Goal: Task Accomplishment & Management: Manage account settings

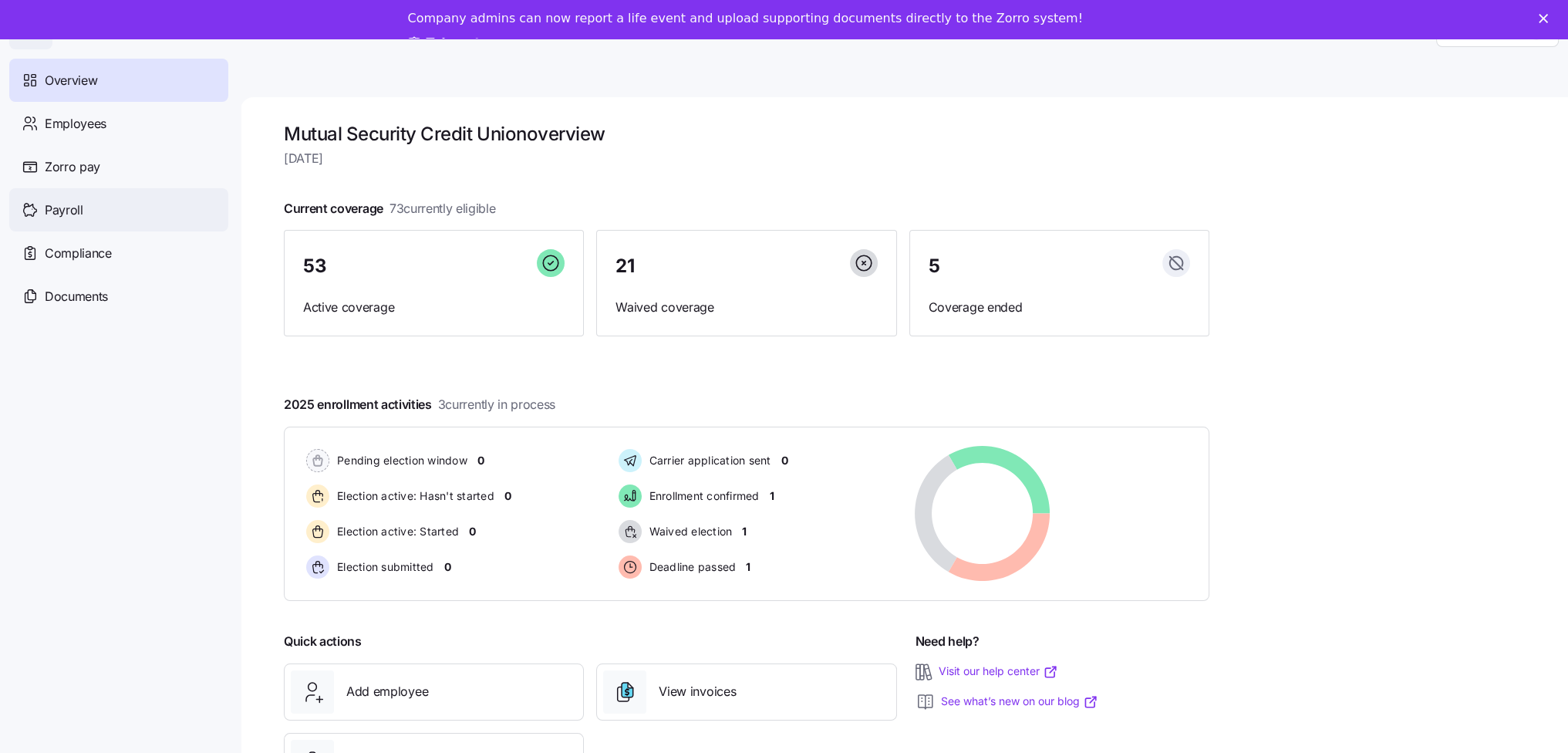
click at [74, 215] on span "Payroll" at bounding box center [64, 211] width 39 height 20
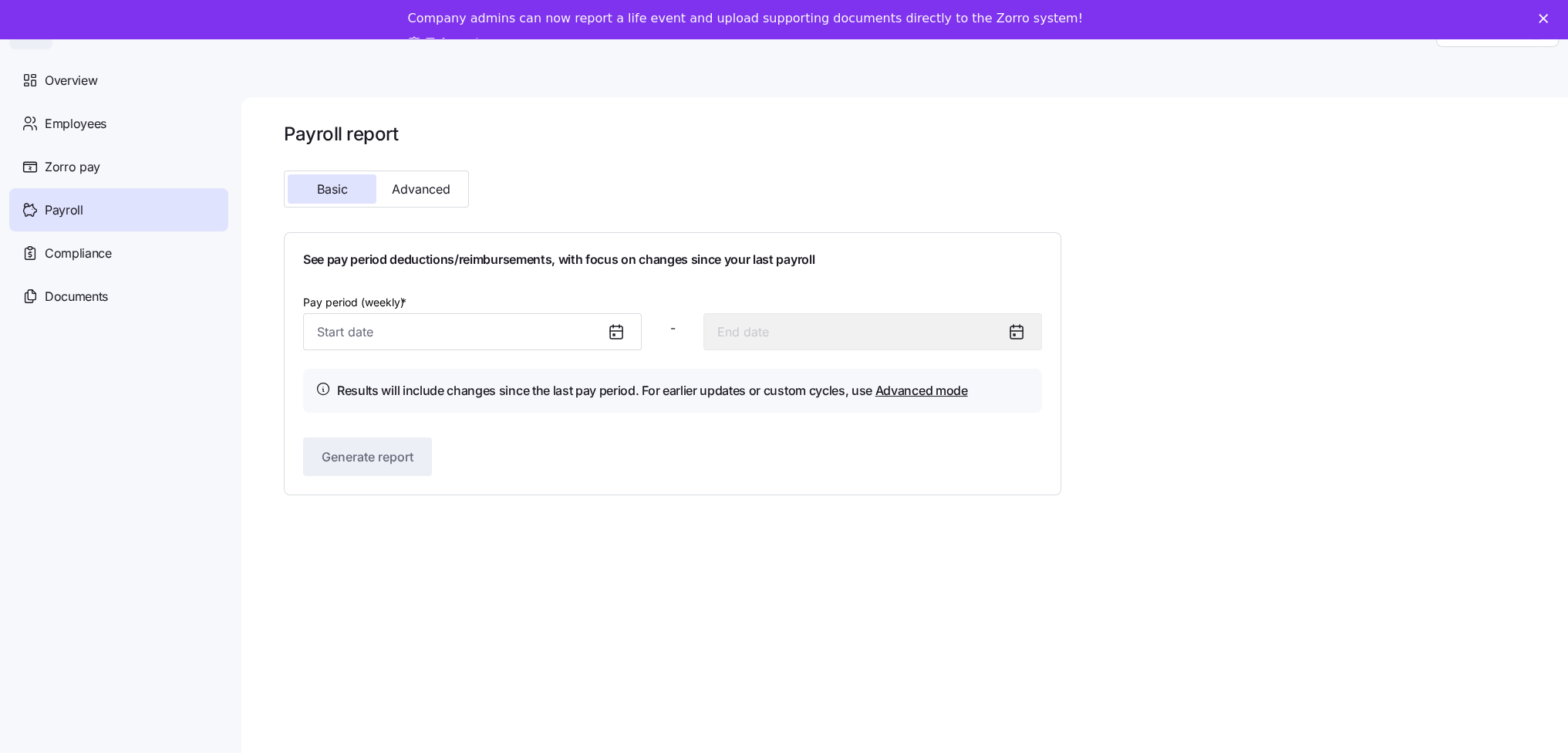
click at [622, 337] on icon at bounding box center [616, 332] width 12 height 12
click at [617, 331] on icon at bounding box center [616, 331] width 12 height 0
click at [216, 324] on nav "Overview Employees Zorro pay Payroll Compliance Documents" at bounding box center [120, 401] width 241 height 704
click at [326, 324] on input "Pay period (weekly) *" at bounding box center [472, 331] width 338 height 37
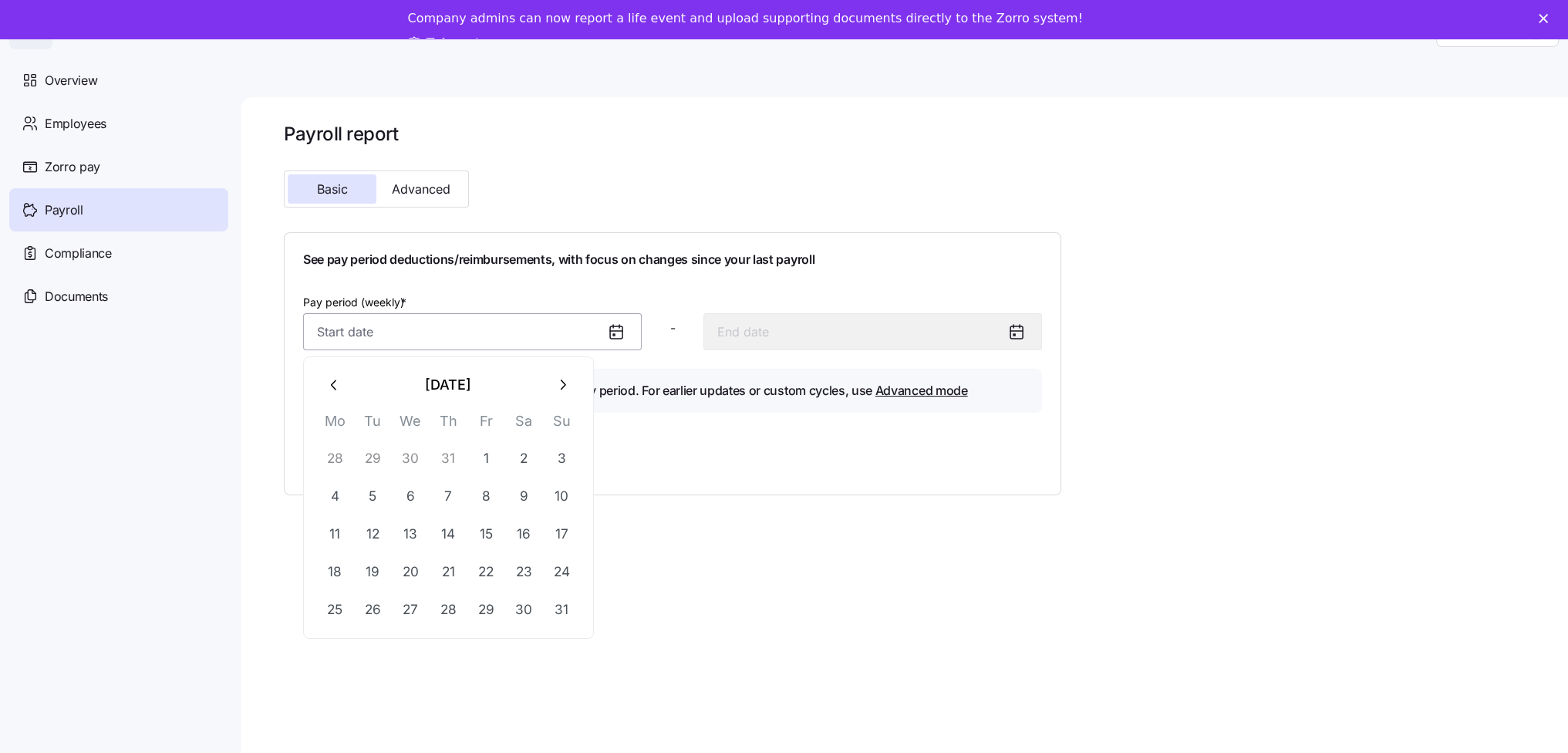
click at [326, 324] on input "Pay period (weekly) *" at bounding box center [472, 331] width 338 height 37
click at [338, 379] on icon "button" at bounding box center [334, 384] width 17 height 17
click at [372, 455] on button "1" at bounding box center [372, 458] width 37 height 37
type input "July 1, 2025"
type input "July 7, 2025"
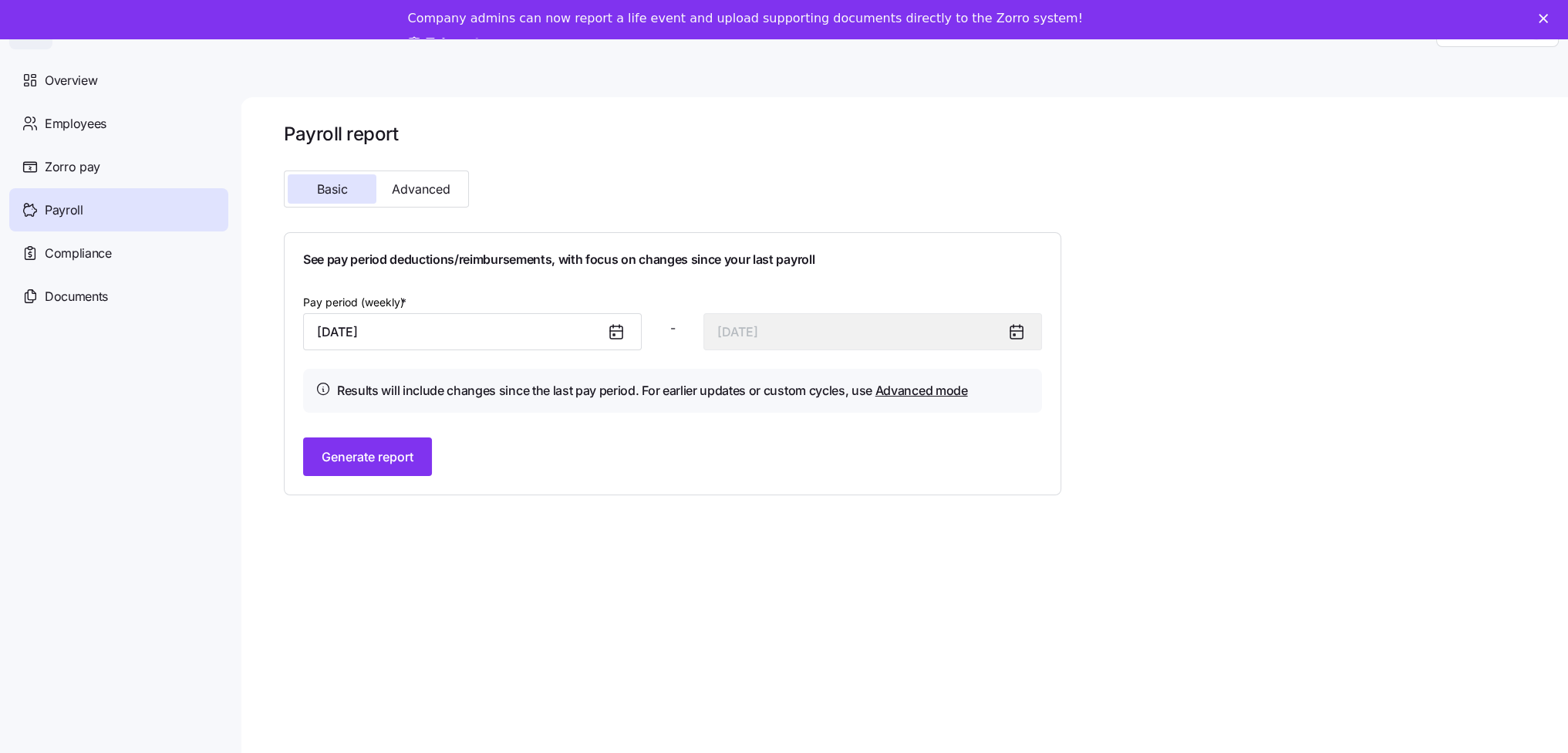
click at [1018, 326] on icon at bounding box center [1016, 331] width 19 height 19
click at [1017, 336] on icon at bounding box center [1016, 331] width 19 height 19
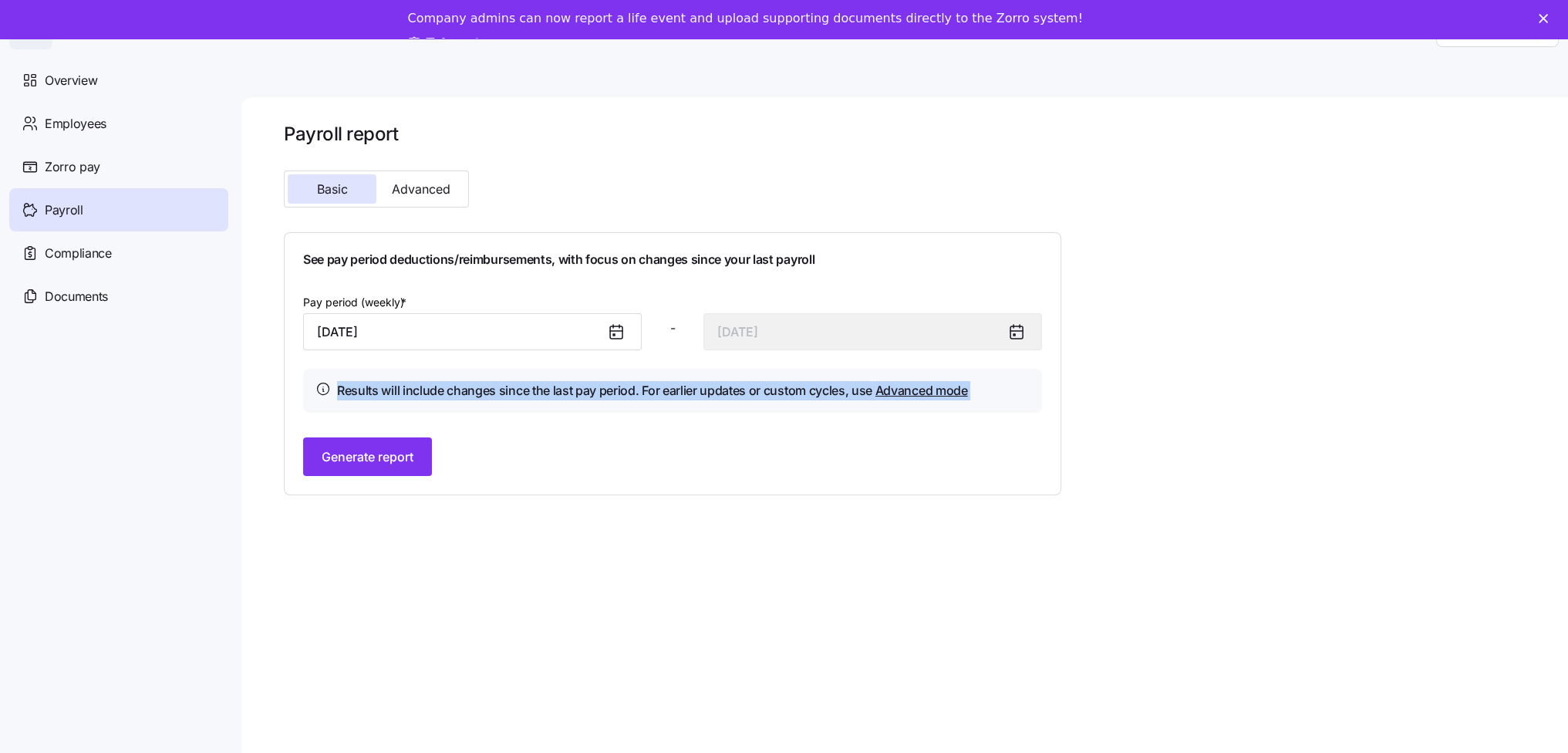
click at [1017, 336] on icon at bounding box center [1016, 331] width 19 height 19
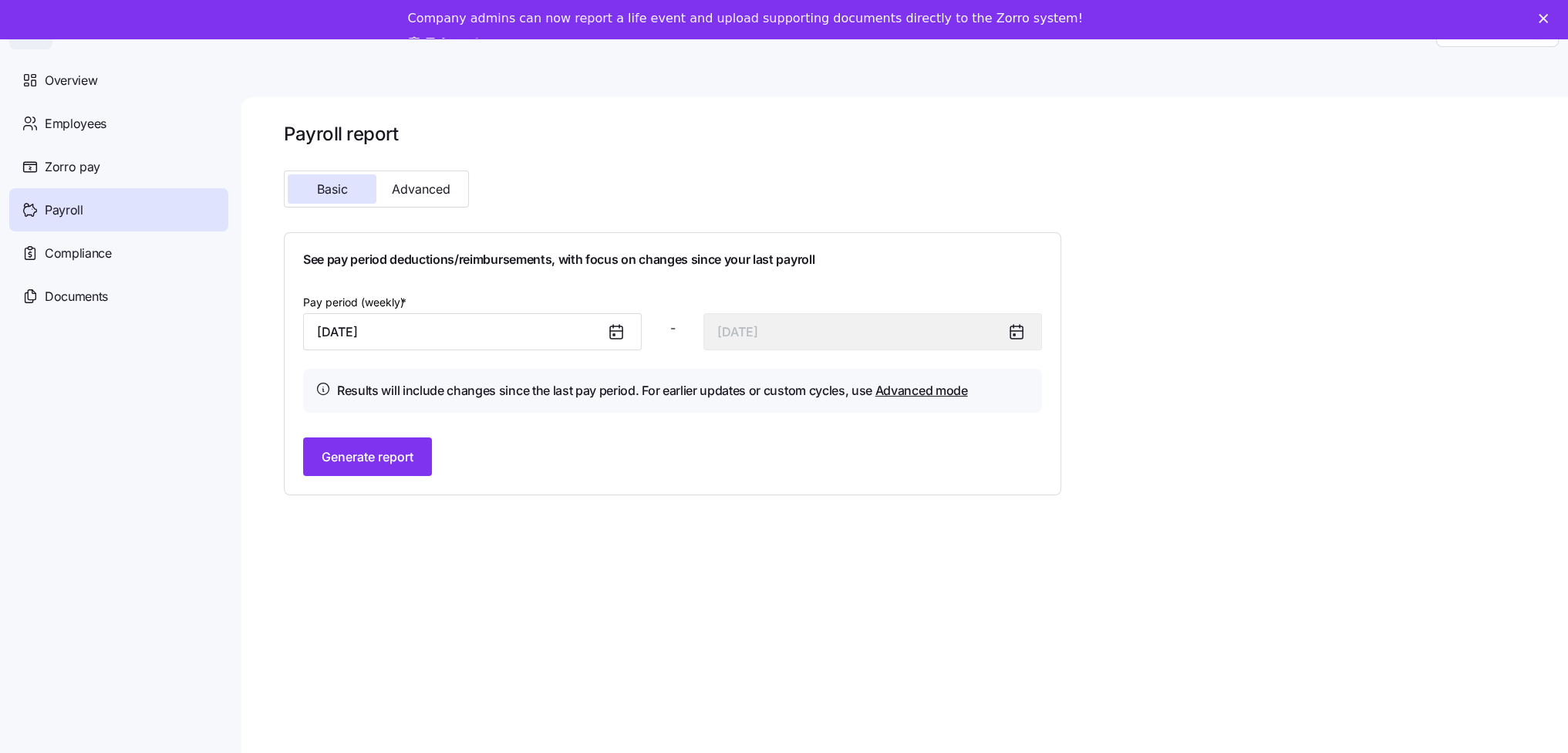
click at [1276, 327] on div "Payroll report Basic Advanced See pay period deductions/reimbursements, with fo…" at bounding box center [914, 309] width 1262 height 374
click at [1017, 331] on icon at bounding box center [1016, 331] width 12 height 0
click at [943, 385] on link "Advanced mode" at bounding box center [921, 390] width 93 height 16
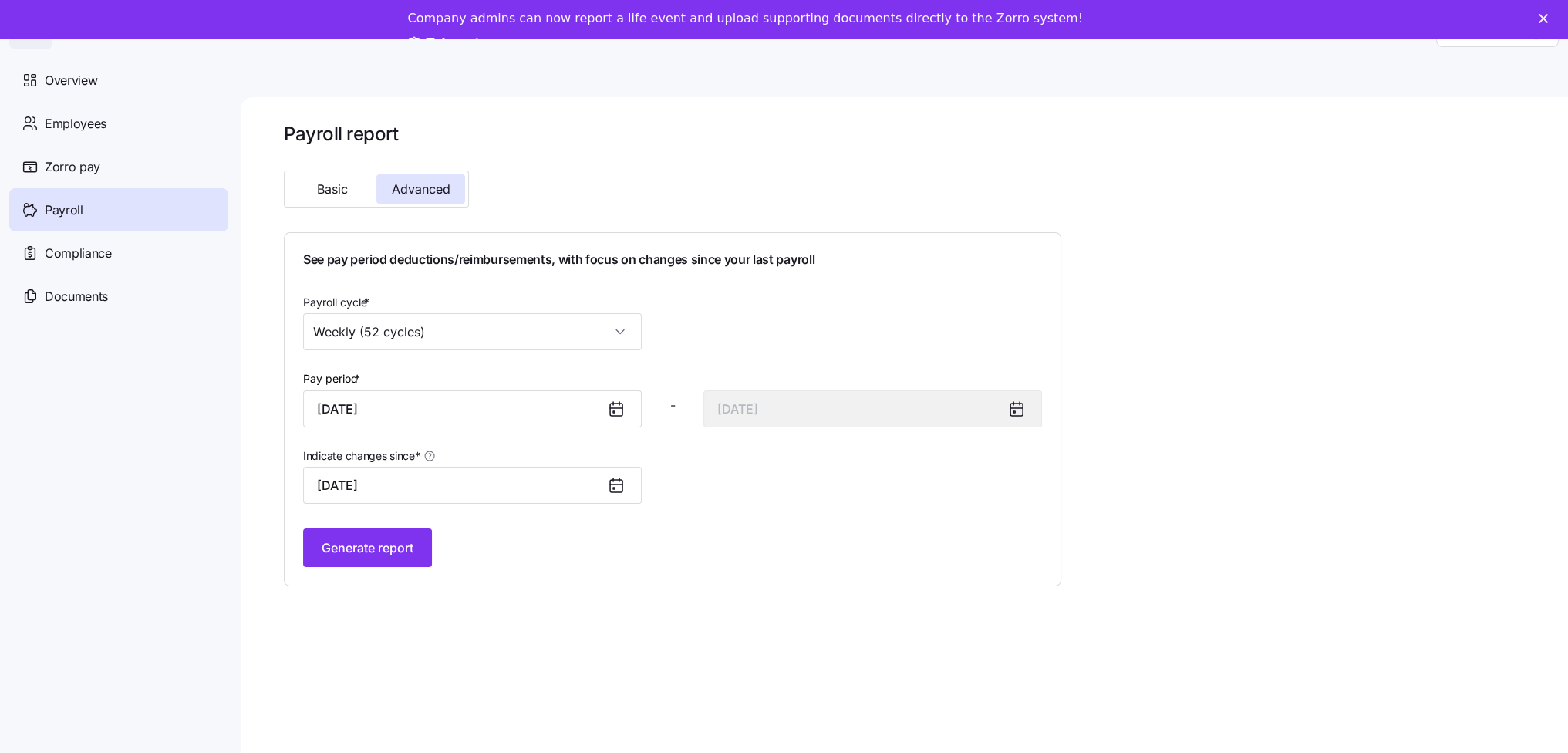
click at [615, 484] on icon at bounding box center [616, 484] width 12 height 0
click at [428, 490] on input "July 1, 2025" at bounding box center [472, 485] width 338 height 37
click at [617, 480] on icon at bounding box center [616, 486] width 12 height 12
click at [506, 482] on input "July 1, 2025" at bounding box center [472, 485] width 338 height 37
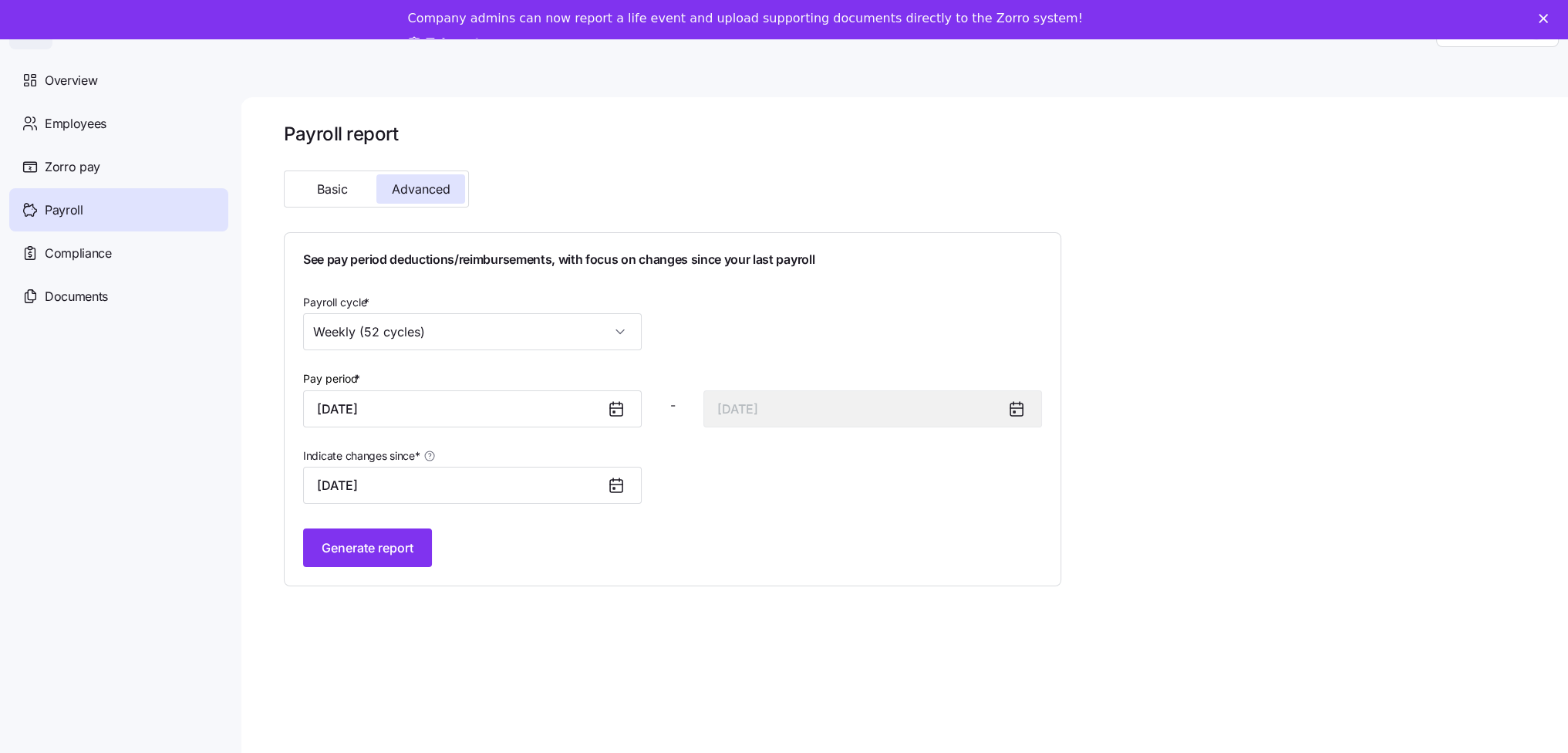
click at [585, 567] on div "See pay period deductions/reimbursements, with focus on changes since your last…" at bounding box center [672, 409] width 777 height 354
click at [393, 546] on span "Generate report" at bounding box center [368, 547] width 92 height 19
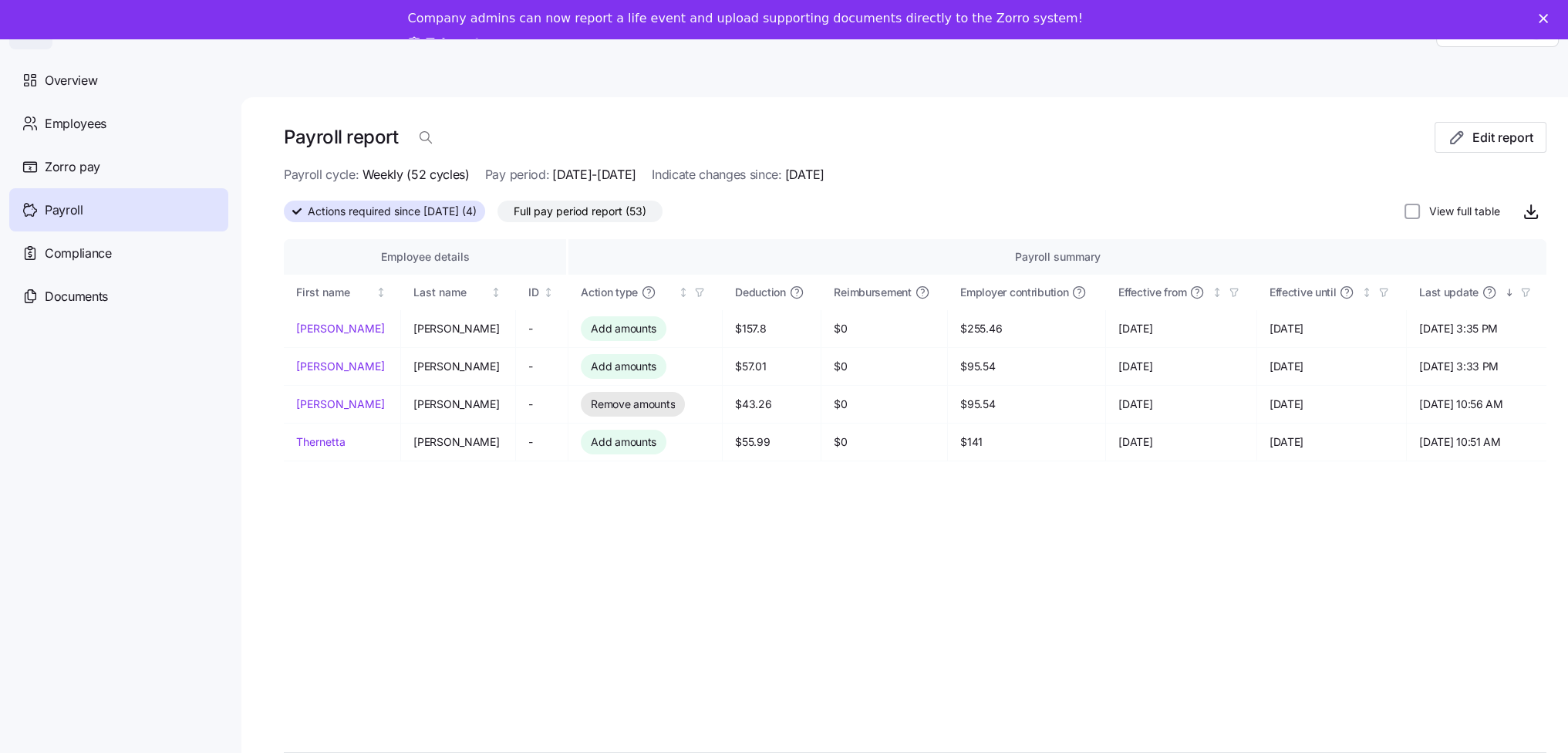
click at [598, 204] on span "Full pay period report (53)" at bounding box center [580, 211] width 133 height 20
click at [497, 215] on input "Full pay period report (53)" at bounding box center [497, 215] width 0 height 0
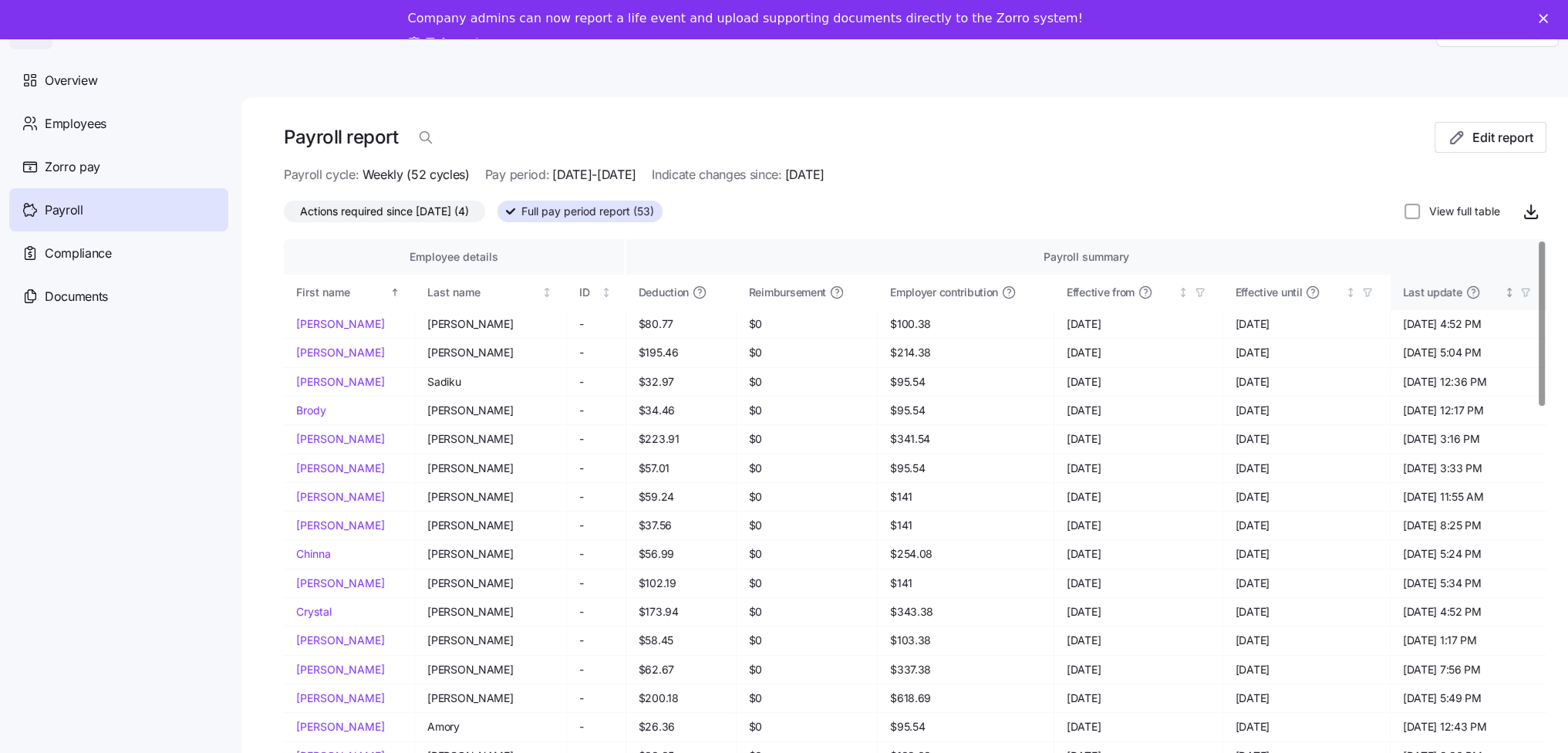
click at [1418, 289] on span "Last update" at bounding box center [1432, 292] width 59 height 16
click at [1427, 291] on span "Last update" at bounding box center [1432, 292] width 59 height 16
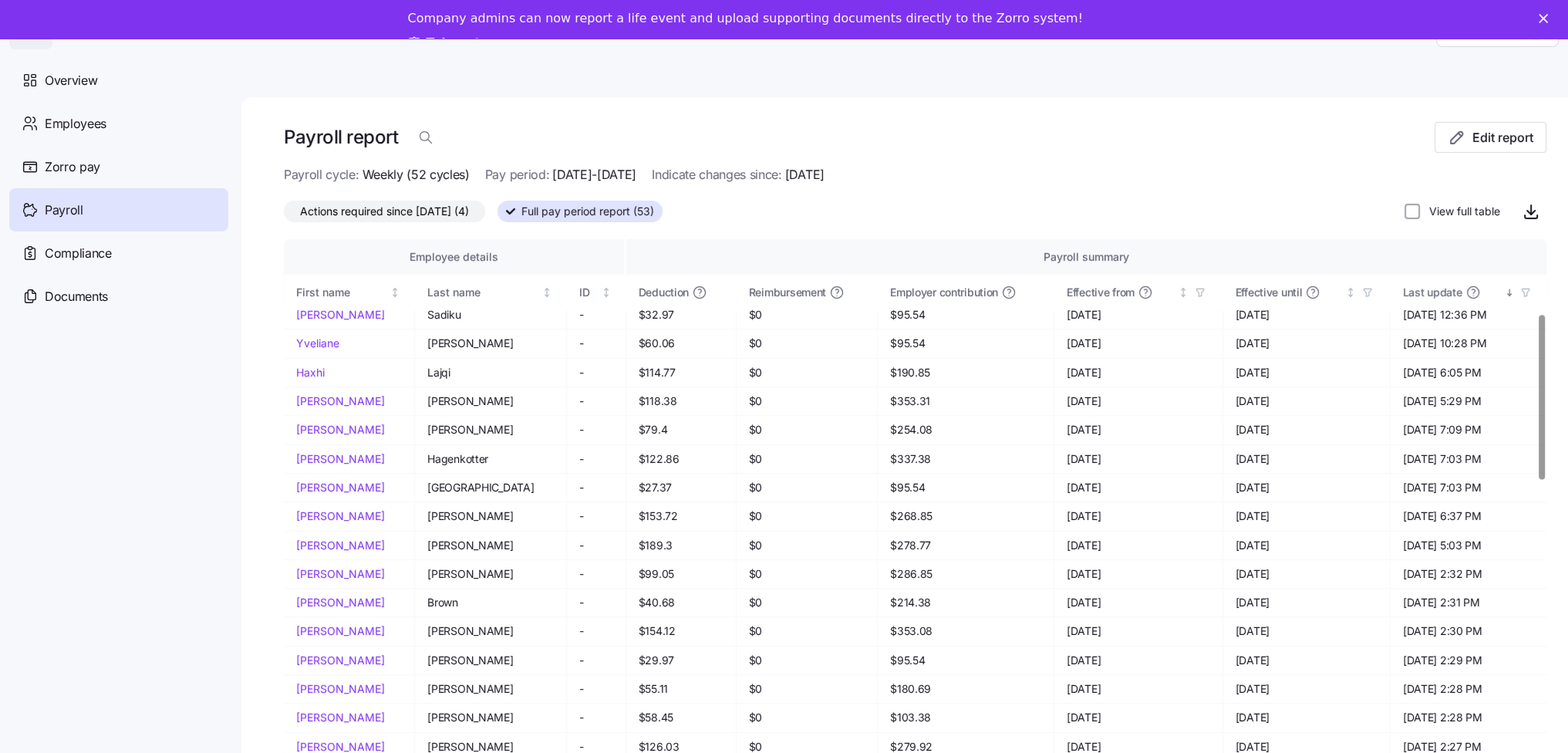
scroll to position [231, 0]
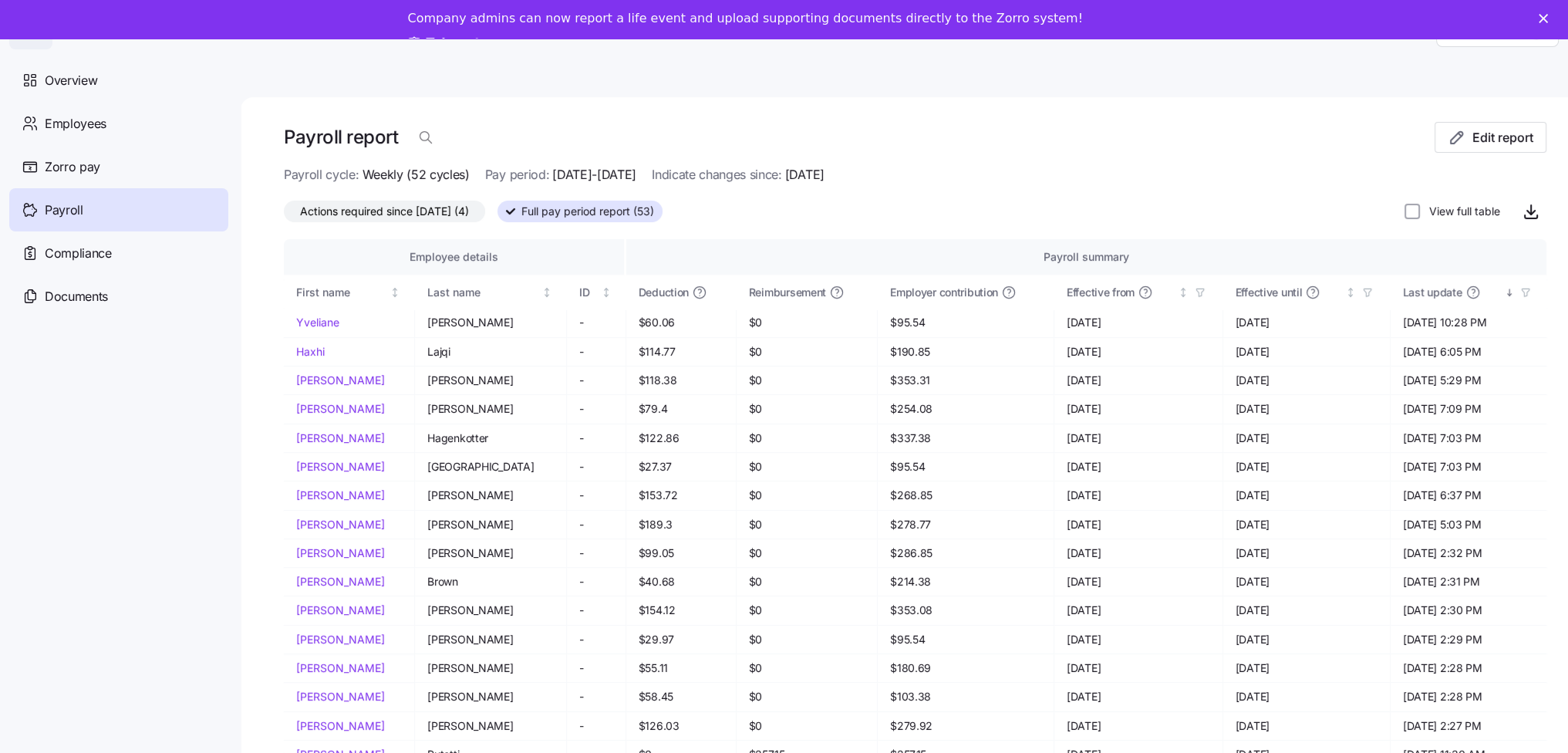
click at [410, 215] on span "Actions required since 07/01/2025 (4)" at bounding box center [384, 211] width 169 height 20
click at [283, 215] on input "Actions required since 07/01/2025 (4)" at bounding box center [283, 215] width 0 height 0
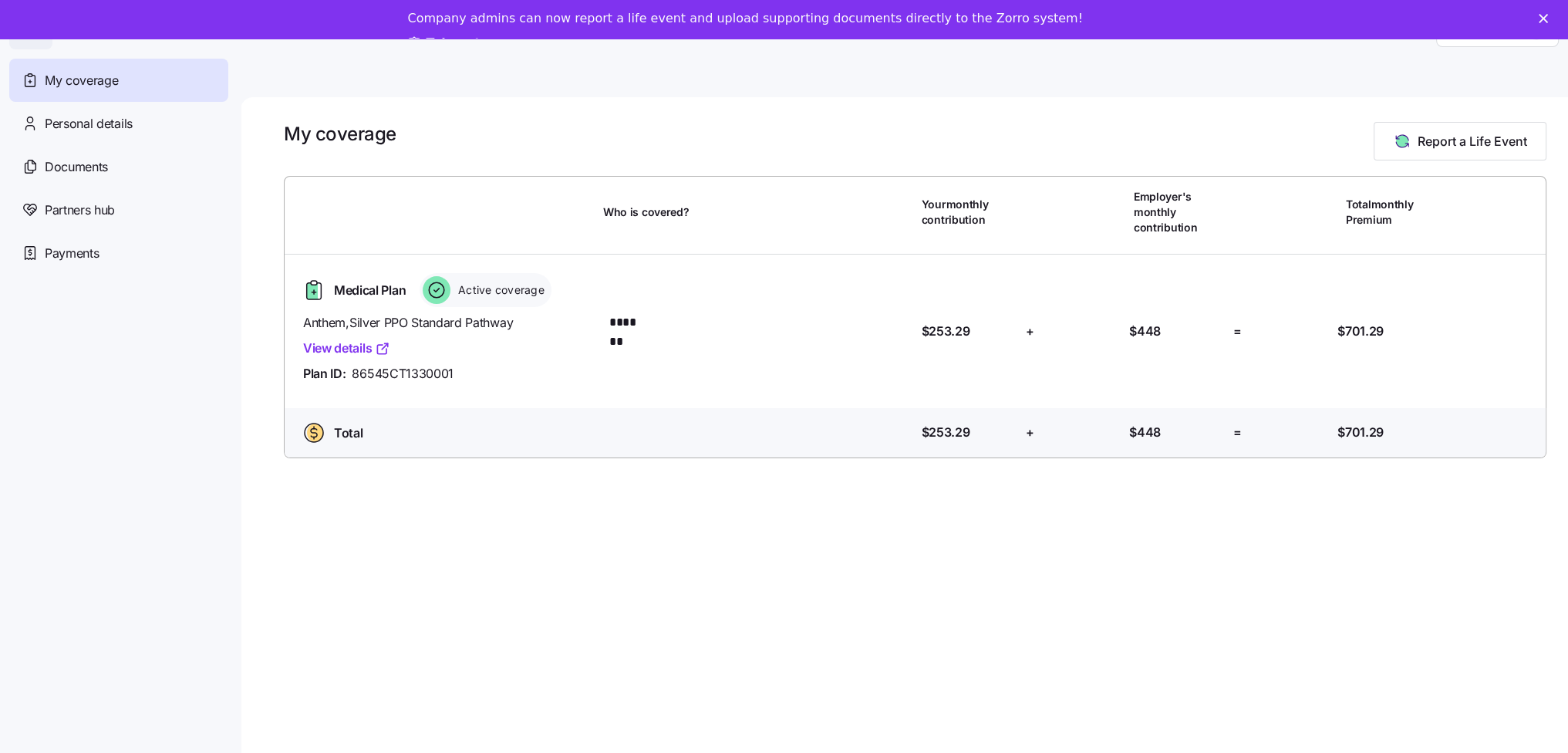
click at [1548, 17] on polygon "Close" at bounding box center [1543, 18] width 9 height 9
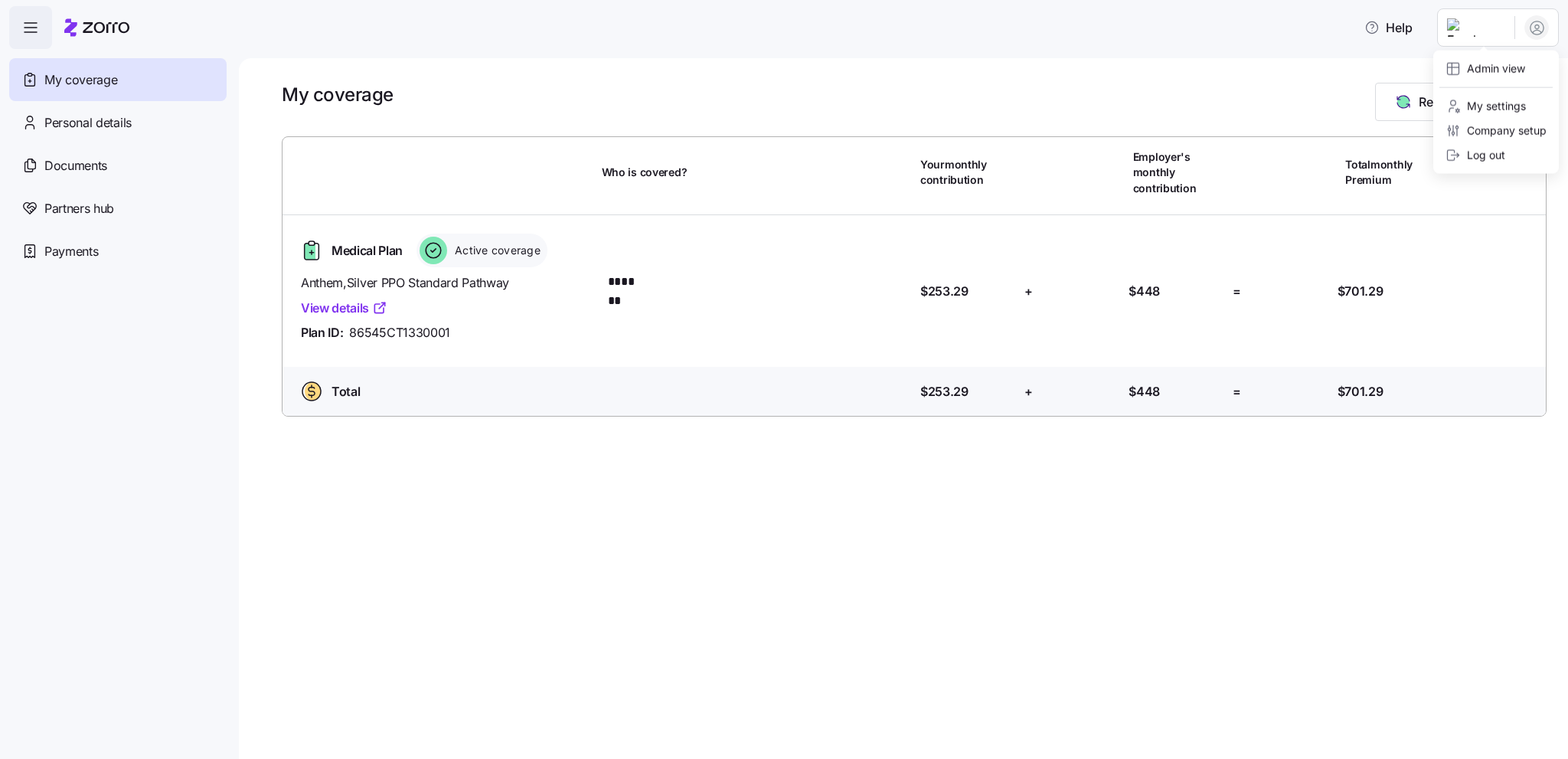
click at [1482, 28] on html "Help My coverage Personal details Documents Partners hub Payments My coverage R…" at bounding box center [784, 375] width 1568 height 750
click at [1487, 68] on div "Admin view" at bounding box center [1485, 68] width 80 height 17
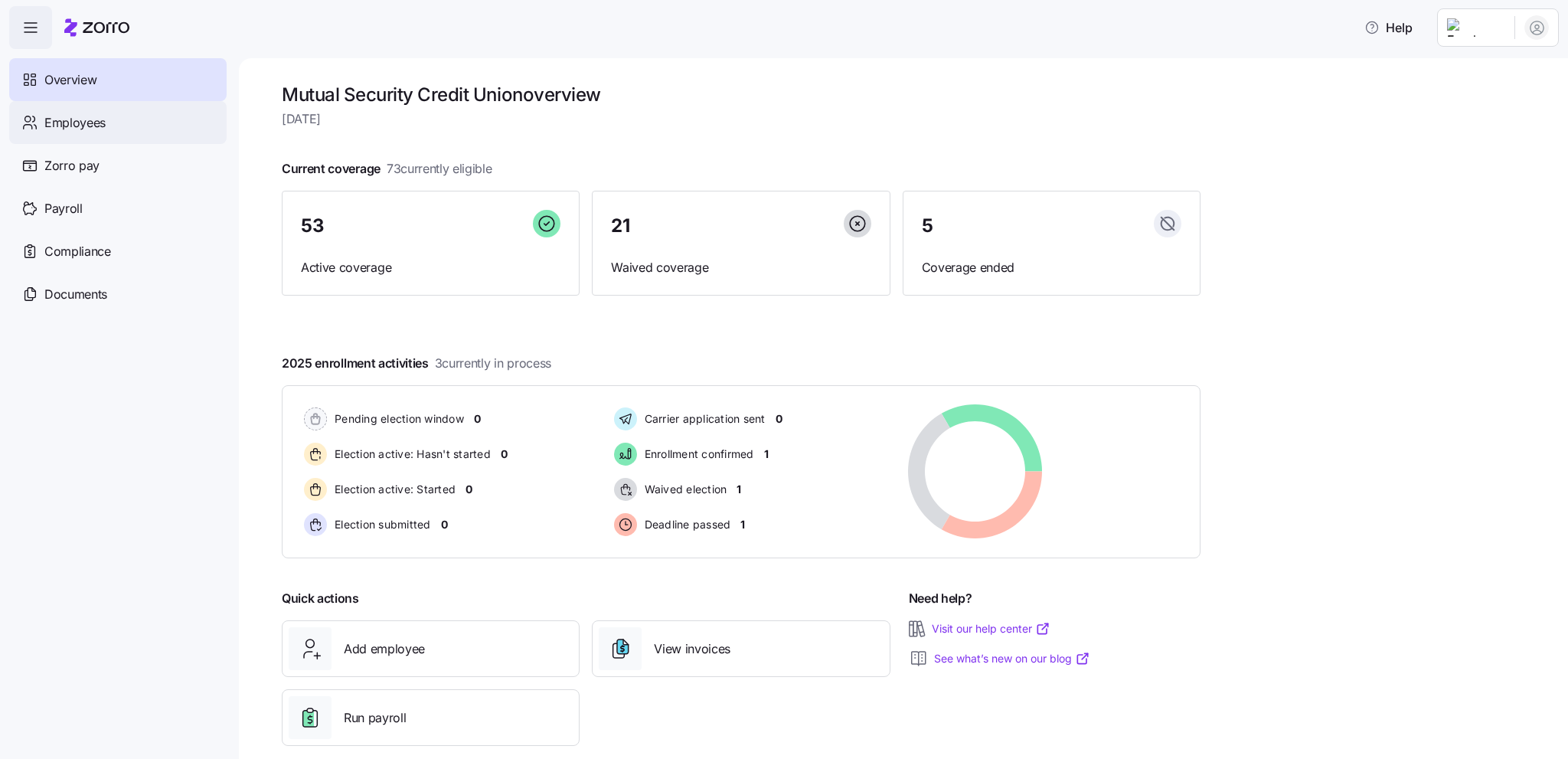
click at [78, 129] on span "Employees" at bounding box center [75, 123] width 61 height 20
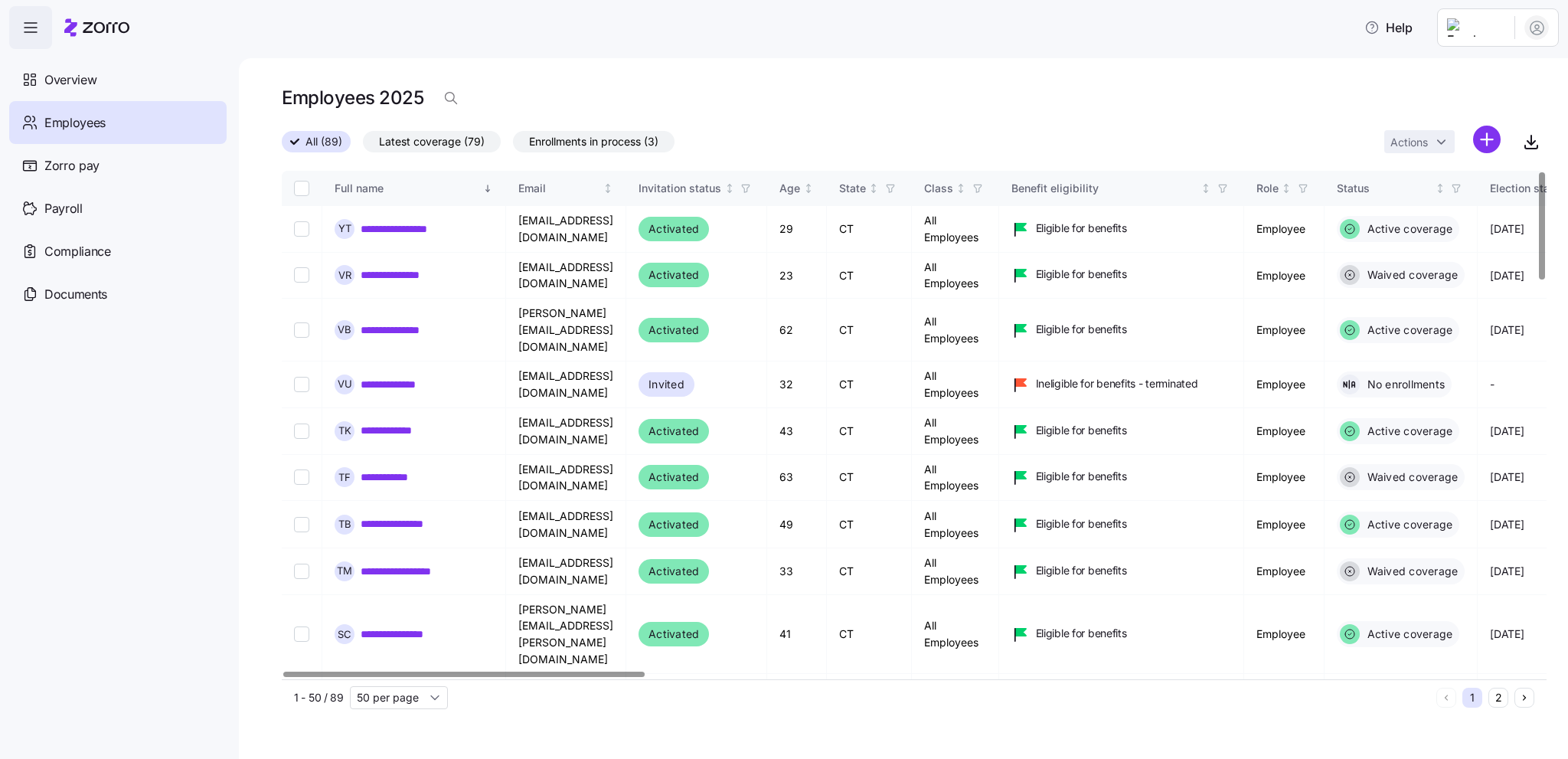
click at [1500, 704] on button "2" at bounding box center [1498, 697] width 20 height 20
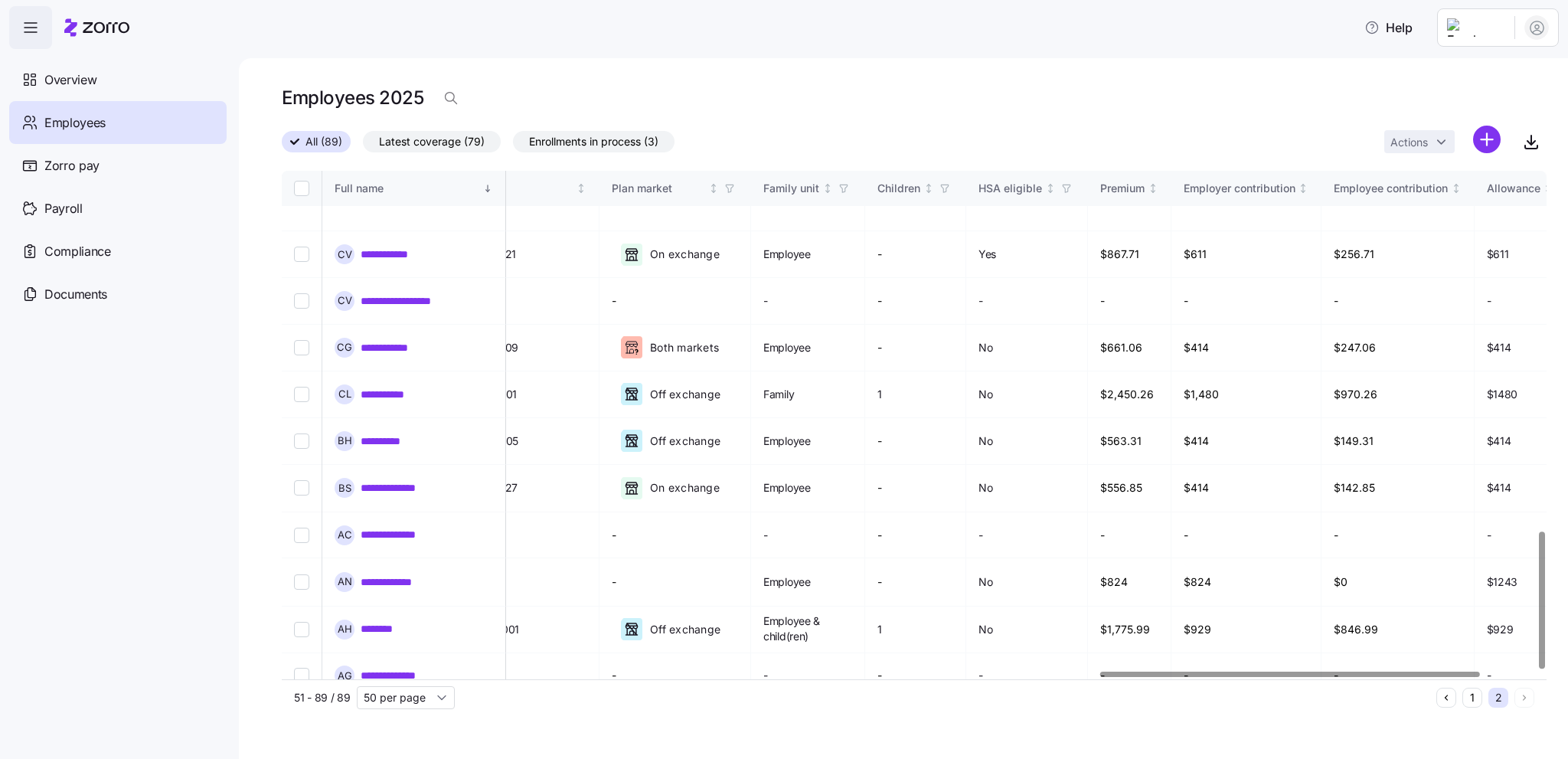
scroll to position [1336, 2781]
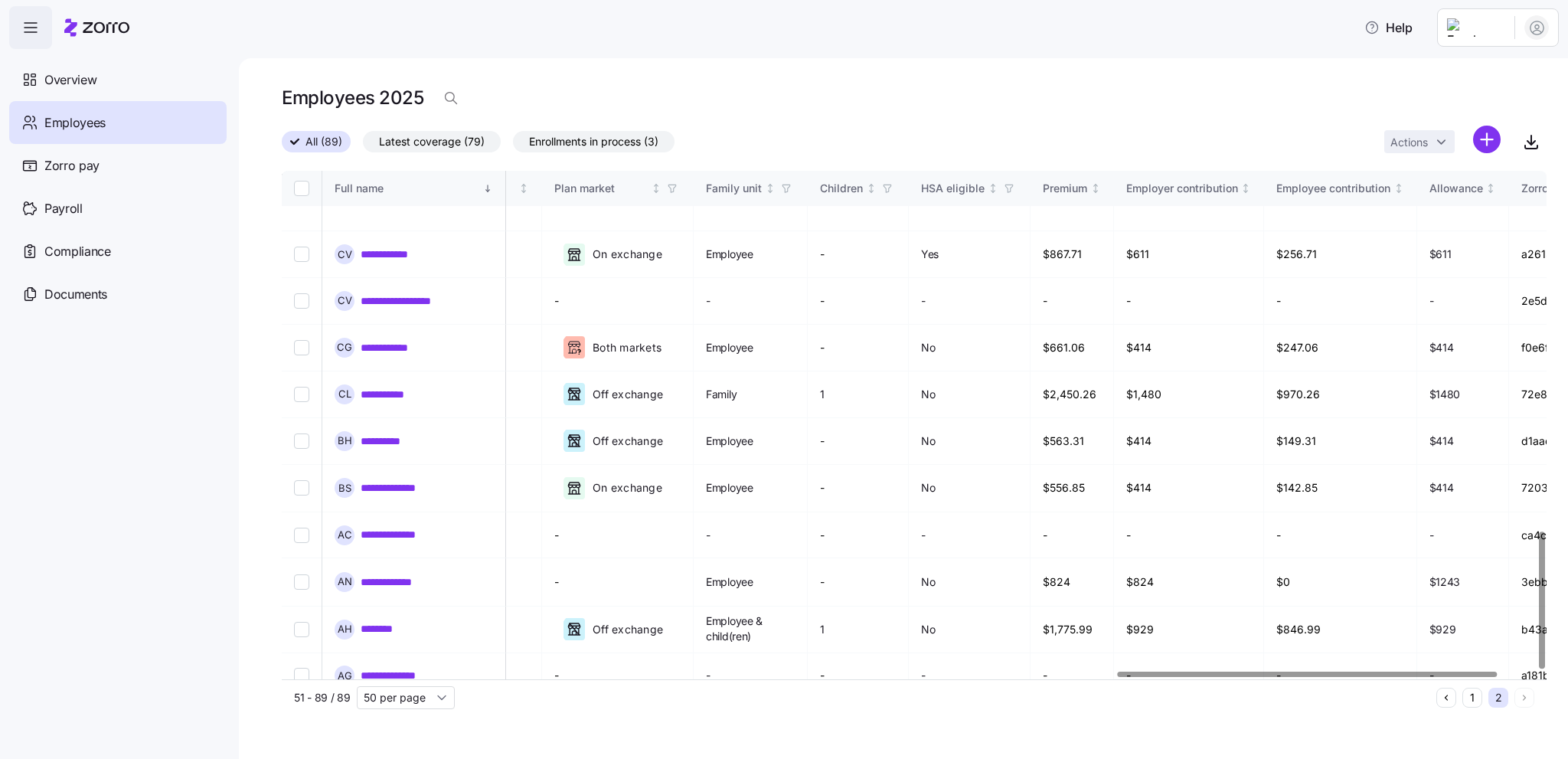
click at [1460, 677] on div at bounding box center [1307, 674] width 379 height 6
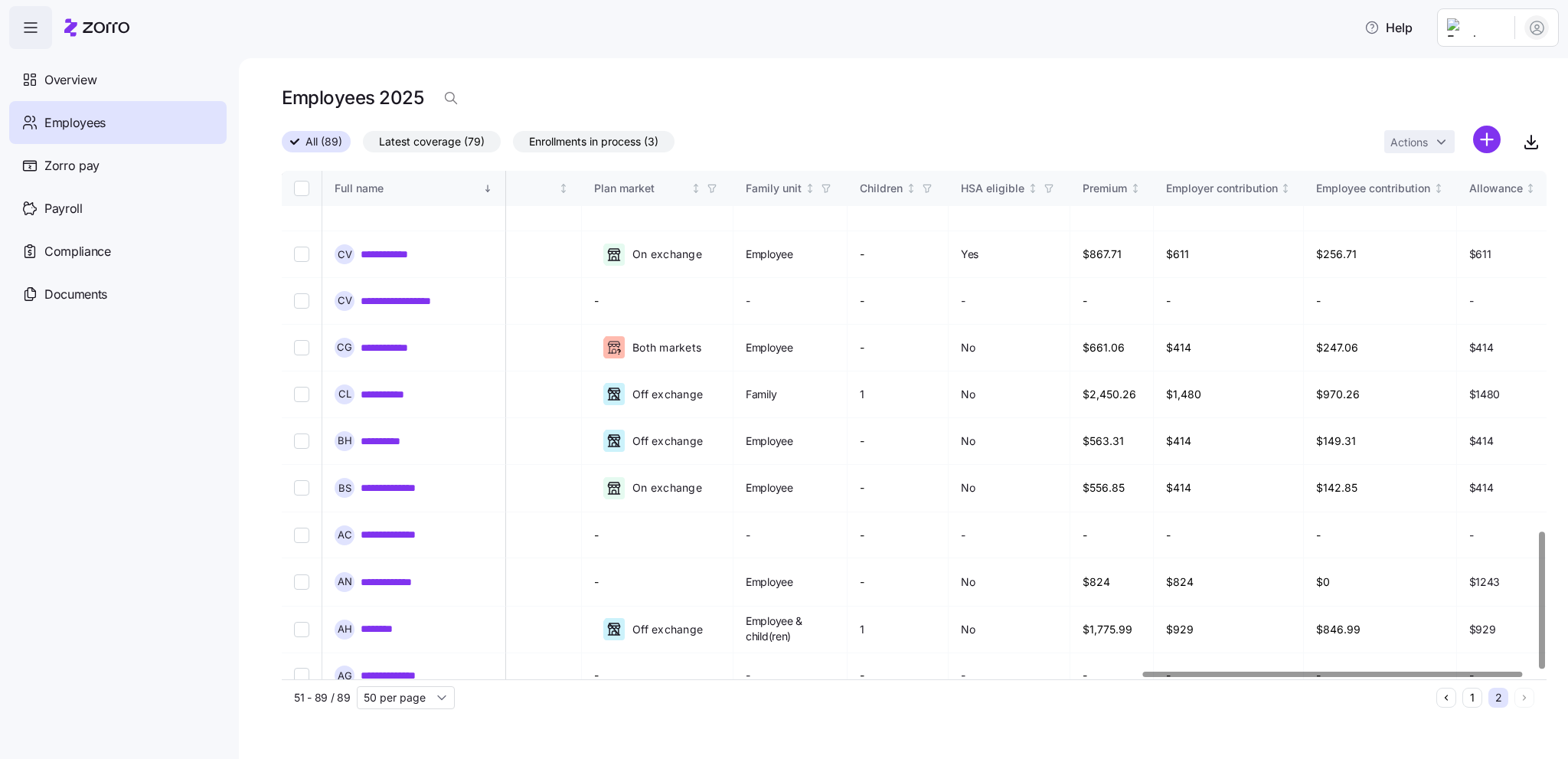
scroll to position [1336, 2912]
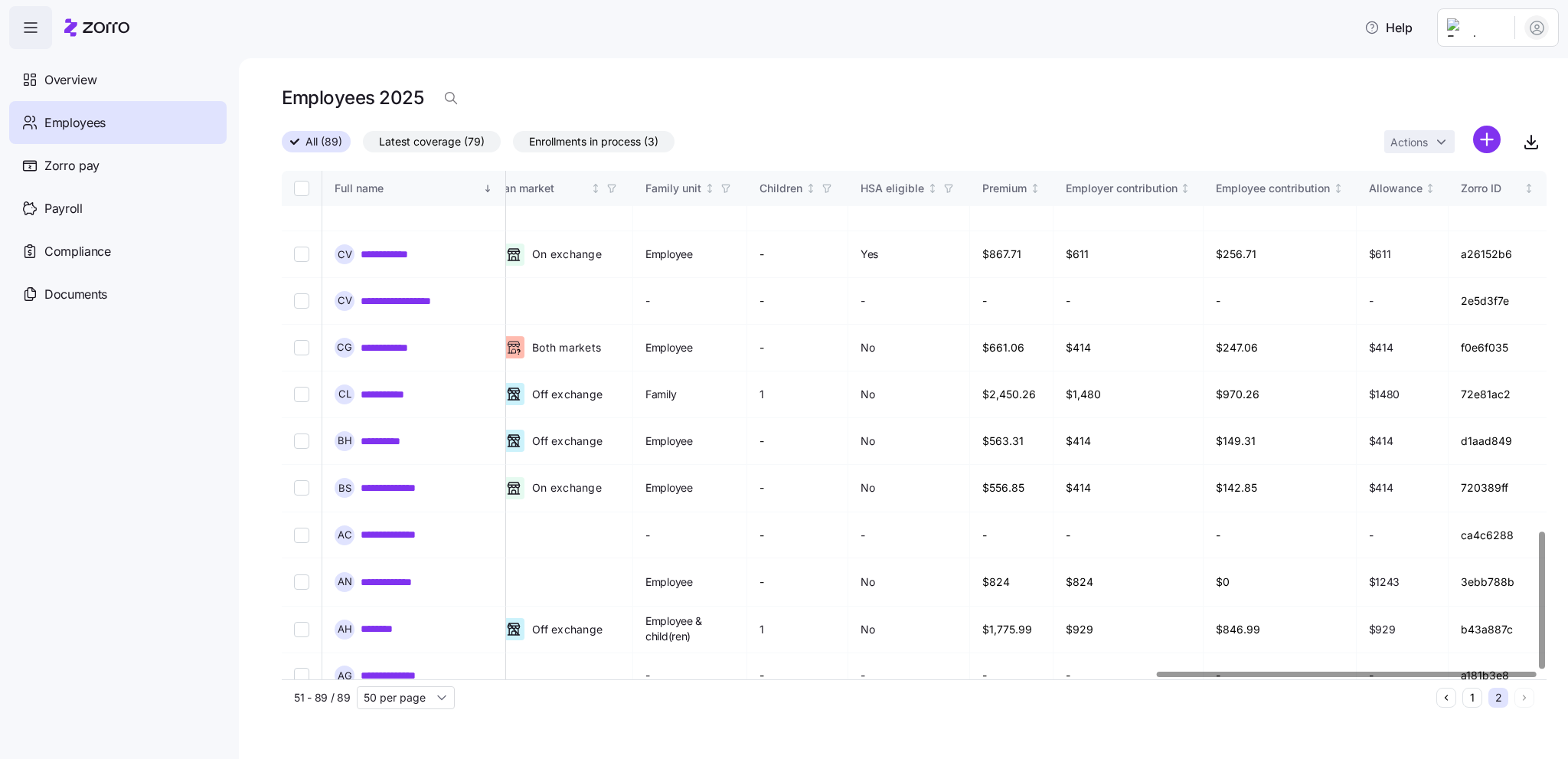
click at [1264, 677] on div at bounding box center [1346, 674] width 379 height 6
click at [1184, 704] on div "51 - 89 / 89 50 per page" at bounding box center [861, 697] width 1136 height 23
click at [362, 188] on div "Full name" at bounding box center [407, 188] width 146 height 17
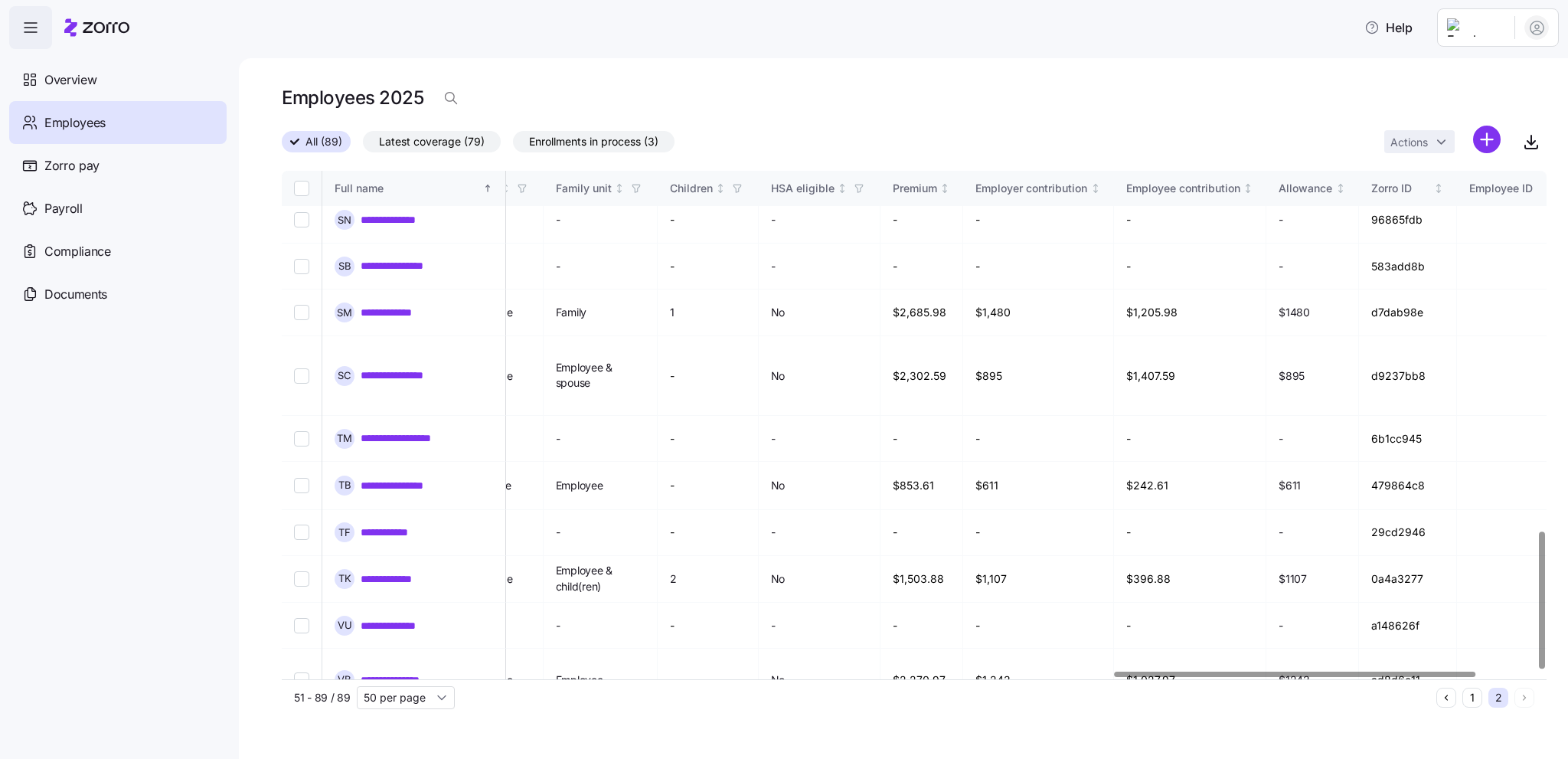
click at [1475, 705] on button "1" at bounding box center [1472, 697] width 20 height 20
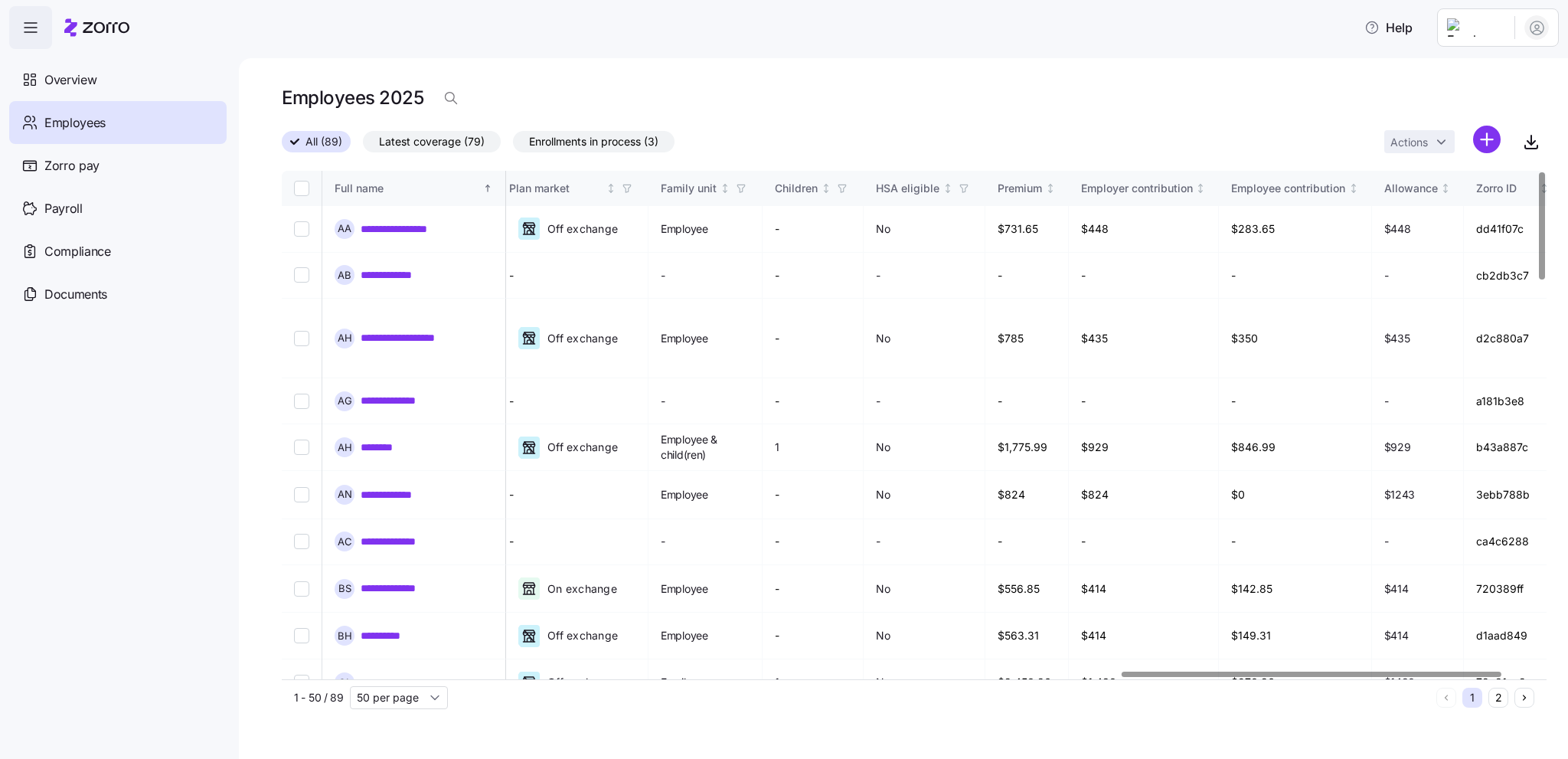
scroll to position [0, 2833]
click at [1483, 672] on div at bounding box center [1322, 674] width 379 height 6
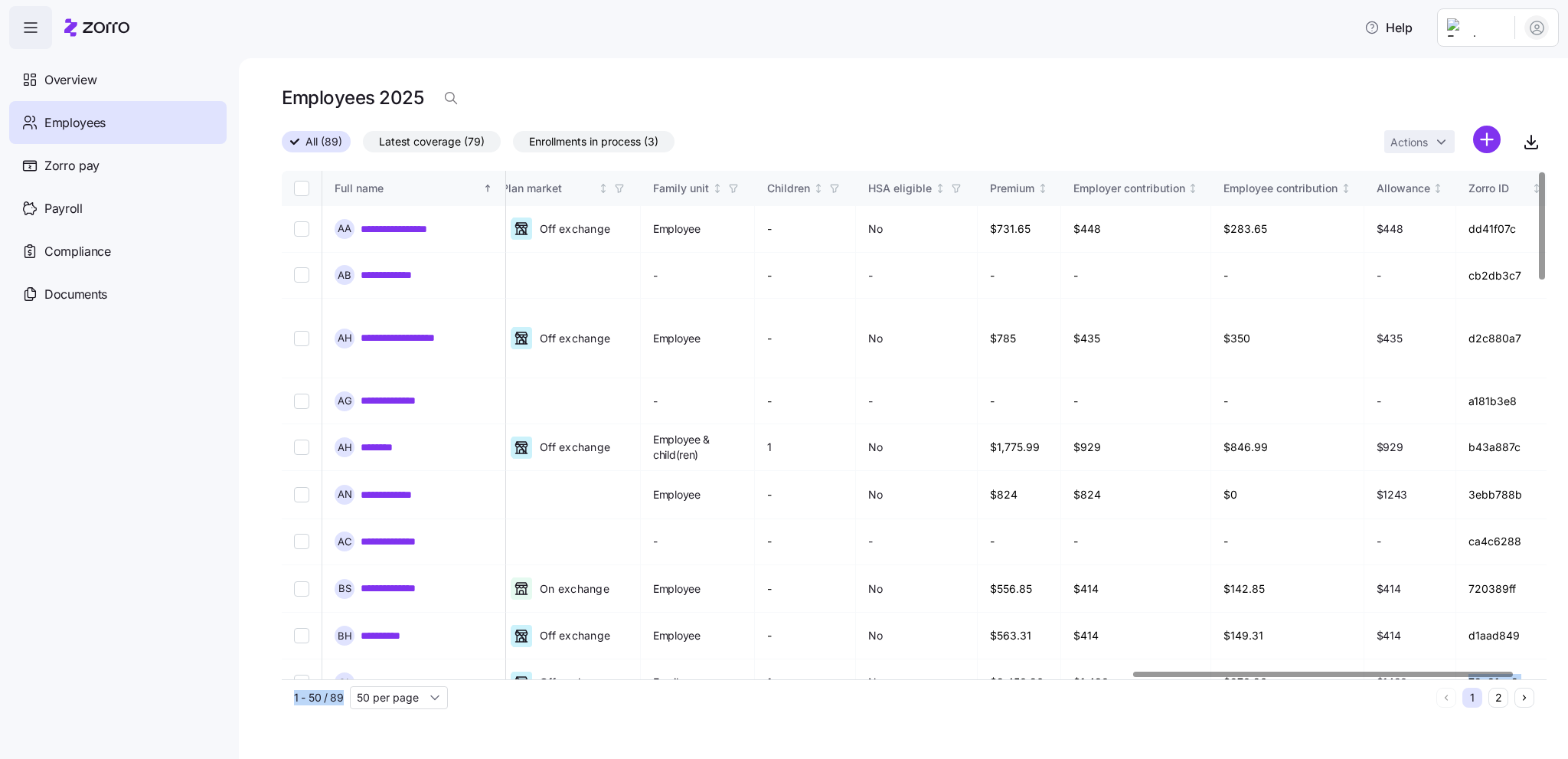
drag, startPoint x: 1483, startPoint y: 640, endPoint x: 1131, endPoint y: 726, distance: 362.4
click at [1131, 726] on div "**********" at bounding box center [904, 408] width 1329 height 700
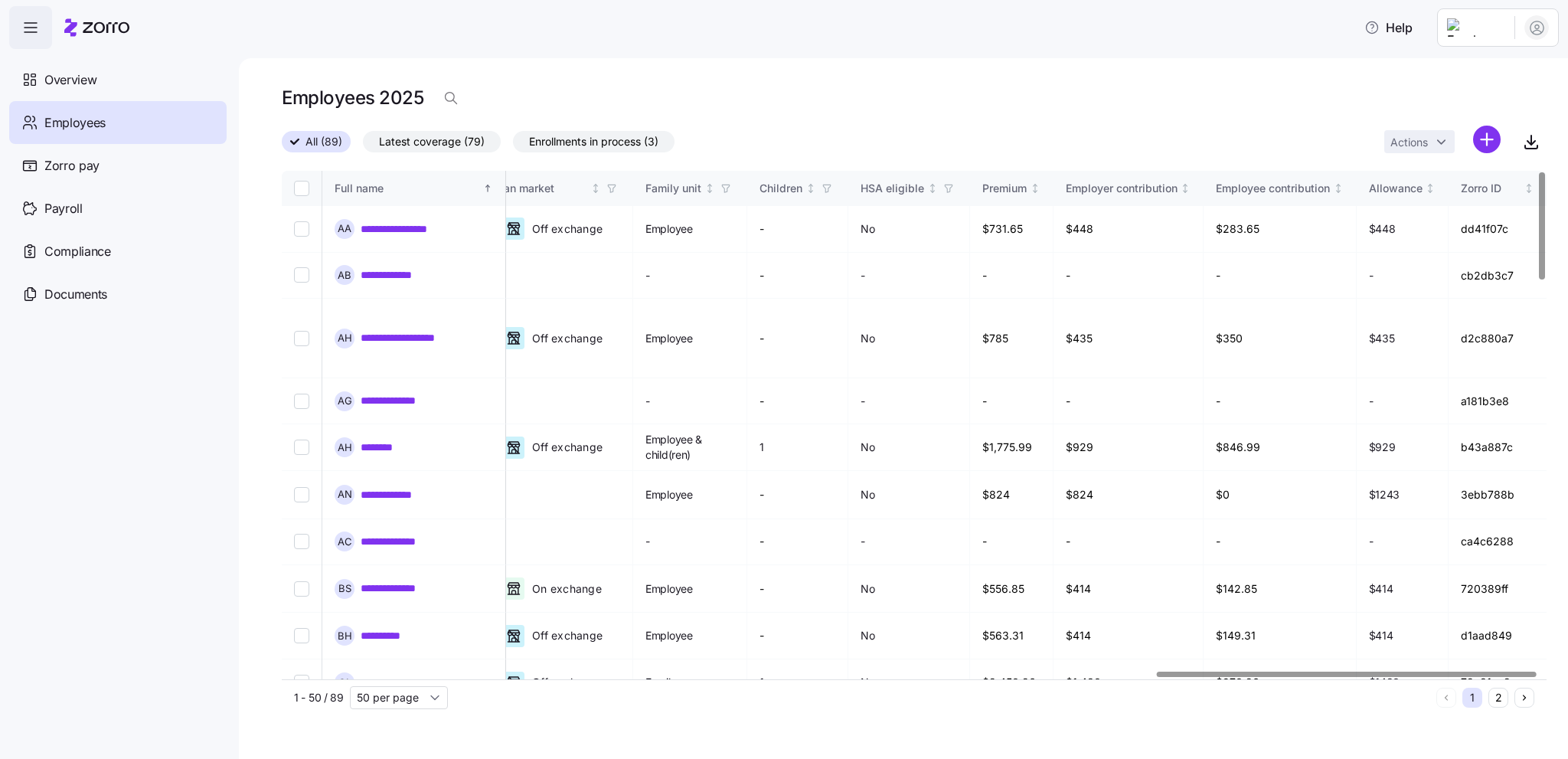
scroll to position [0, 2912]
click at [1535, 677] on div at bounding box center [1346, 674] width 379 height 6
click at [981, 726] on div "**********" at bounding box center [904, 408] width 1329 height 700
